Goal: Navigation & Orientation: Find specific page/section

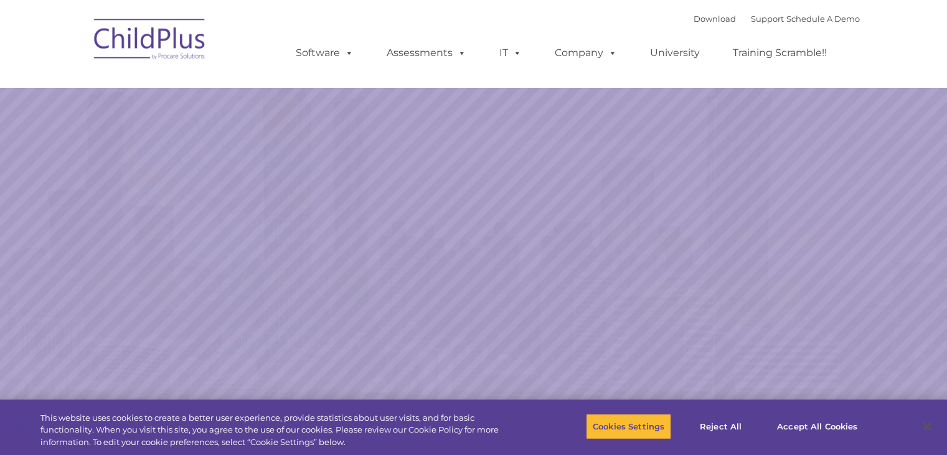
select select "MEDIUM"
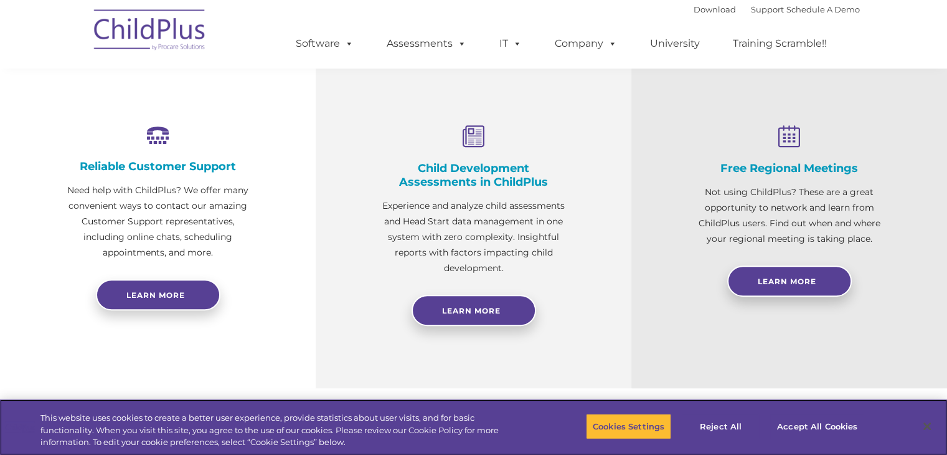
scroll to position [439, 0]
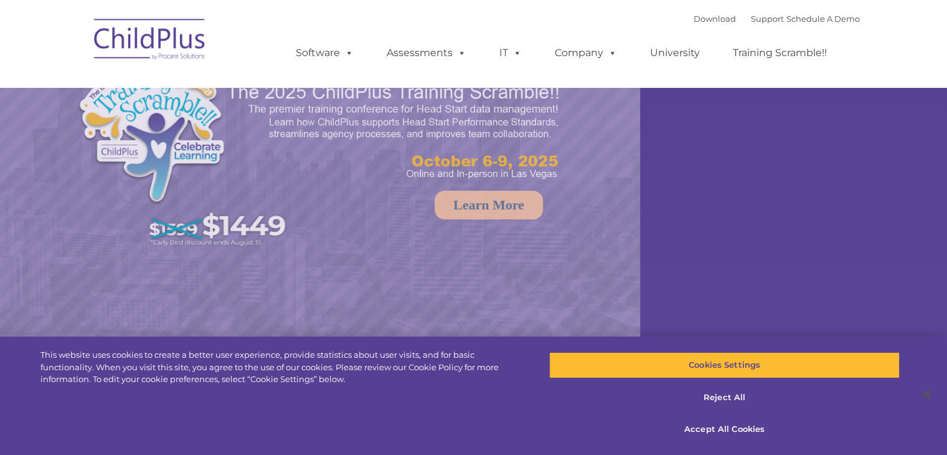
select select "MEDIUM"
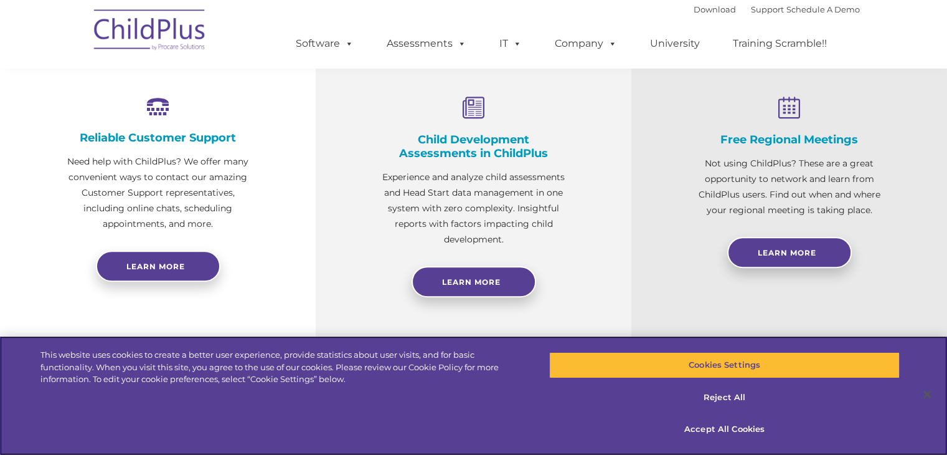
scroll to position [465, 0]
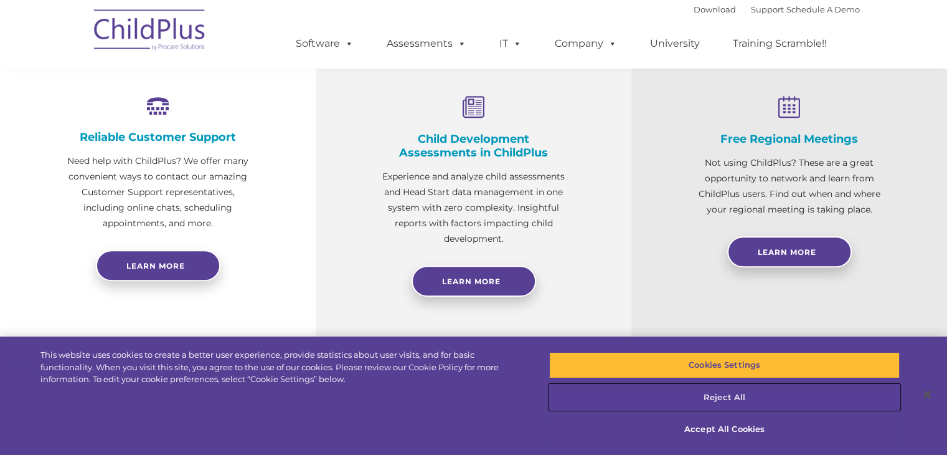
click at [640, 394] on button "Reject All" at bounding box center [724, 397] width 351 height 26
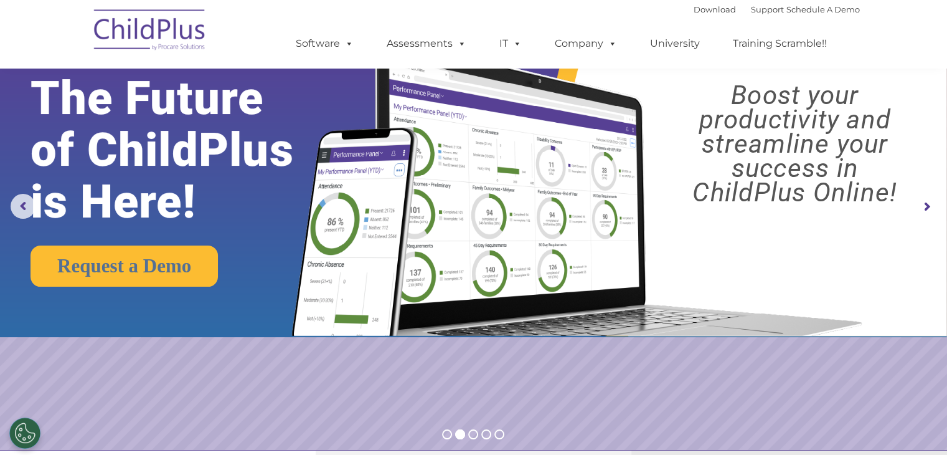
scroll to position [0, 0]
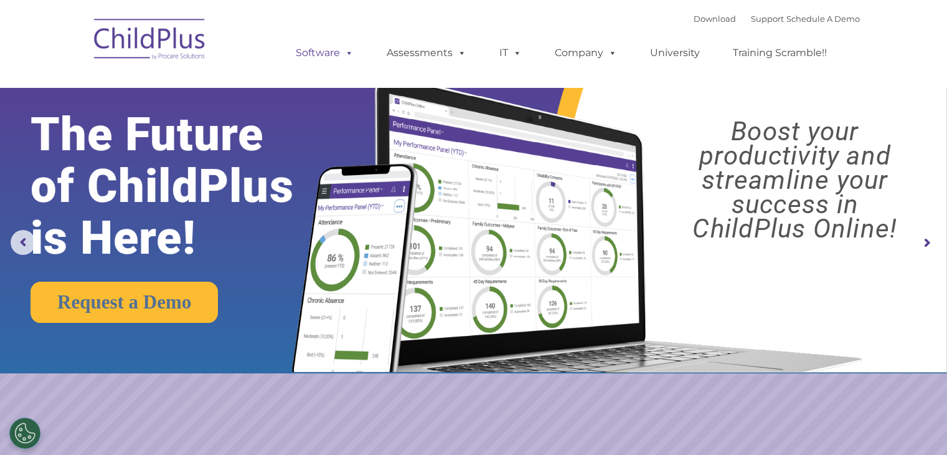
click at [352, 50] on span at bounding box center [347, 53] width 14 height 12
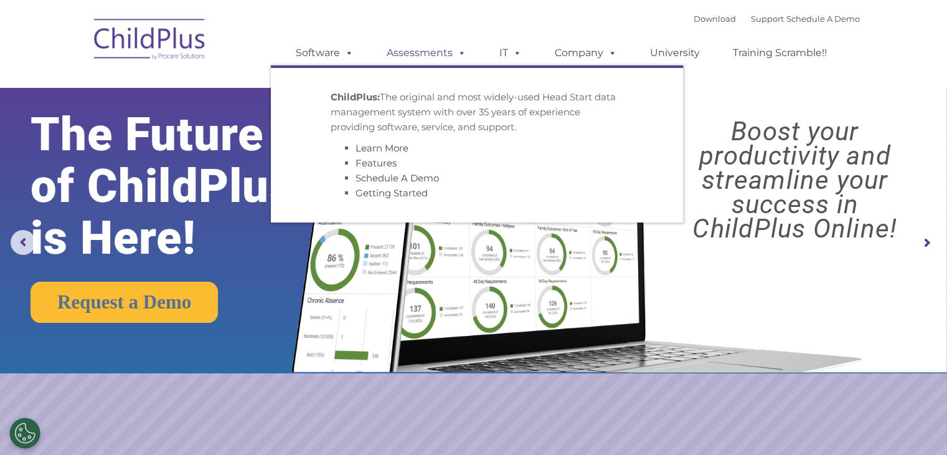
click at [460, 47] on span at bounding box center [460, 53] width 14 height 12
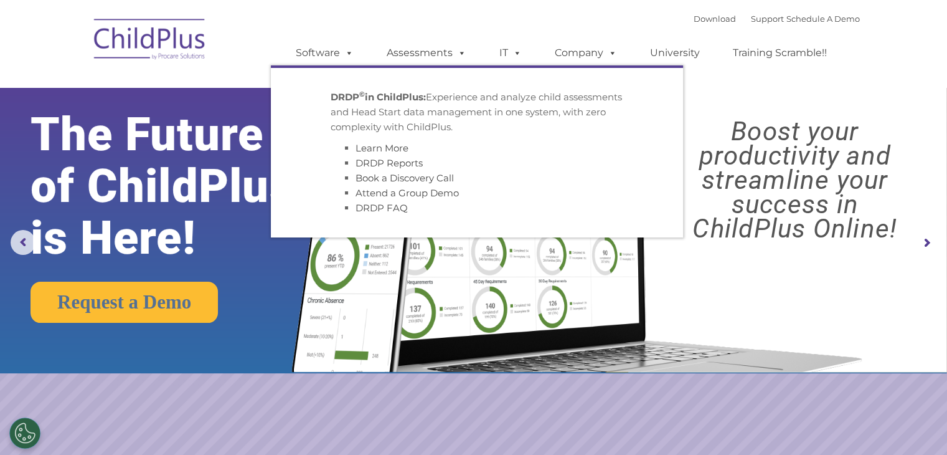
click at [640, 79] on nav "Download Support | Schedule A Demo  MENU MENU Software ChildPlus: The original…" at bounding box center [473, 43] width 947 height 87
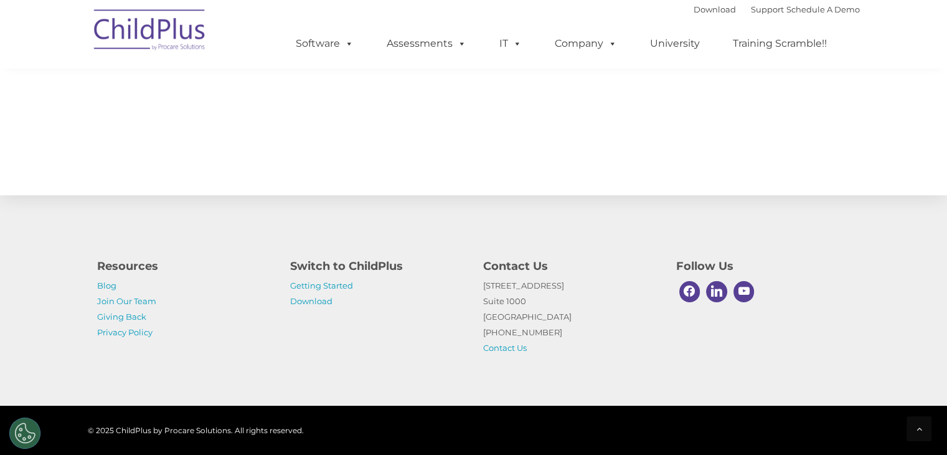
scroll to position [1400, 0]
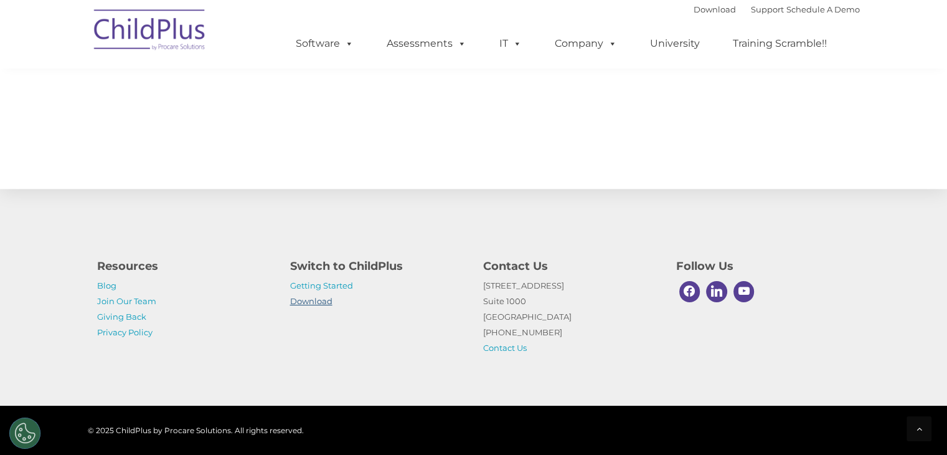
click at [321, 303] on link "Download" at bounding box center [311, 301] width 42 height 10
